Goal: Transaction & Acquisition: Purchase product/service

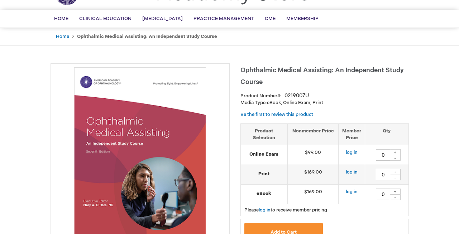
scroll to position [43, 0]
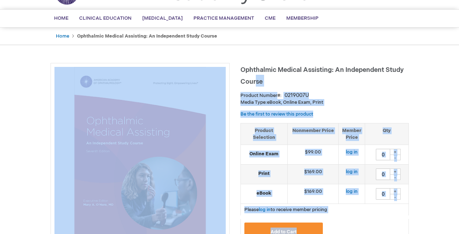
drag, startPoint x: 239, startPoint y: 66, endPoint x: 256, endPoint y: 81, distance: 22.8
click at [270, 78] on h1 "Ophthalmic Medical Assisting: An Independent Study Course" at bounding box center [324, 75] width 168 height 24
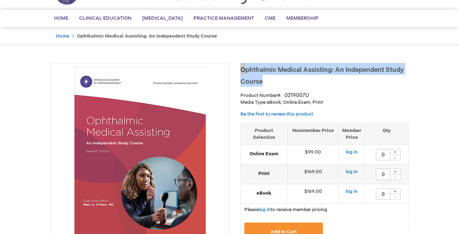
drag, startPoint x: 242, startPoint y: 70, endPoint x: 264, endPoint y: 82, distance: 25.3
click at [264, 82] on h1 "Ophthalmic Medical Assisting: An Independent Study Course" at bounding box center [324, 75] width 168 height 24
copy span "Ophthalmic Medical Assisting: An Independent Study Course"
click at [258, 72] on span "Ophthalmic Medical Assisting: An Independent Study Course" at bounding box center [321, 75] width 163 height 19
click at [240, 70] on span "Ophthalmic Medical Assisting: An Independent Study Course" at bounding box center [321, 75] width 163 height 19
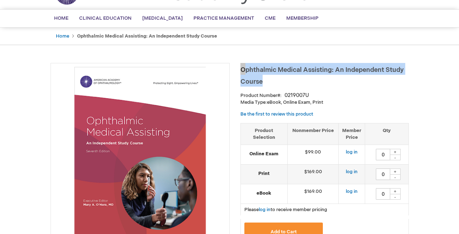
copy span "Ophthalmic Medical Assisting: An Independent Study Course"
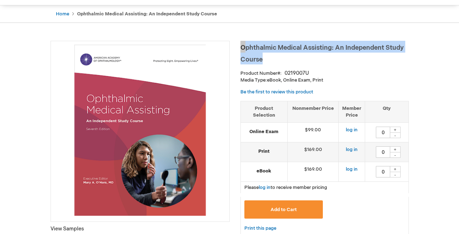
scroll to position [86, 0]
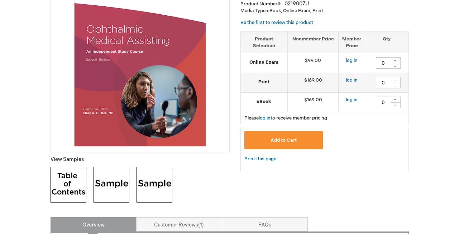
scroll to position [0, 0]
